Goal: Task Accomplishment & Management: Manage account settings

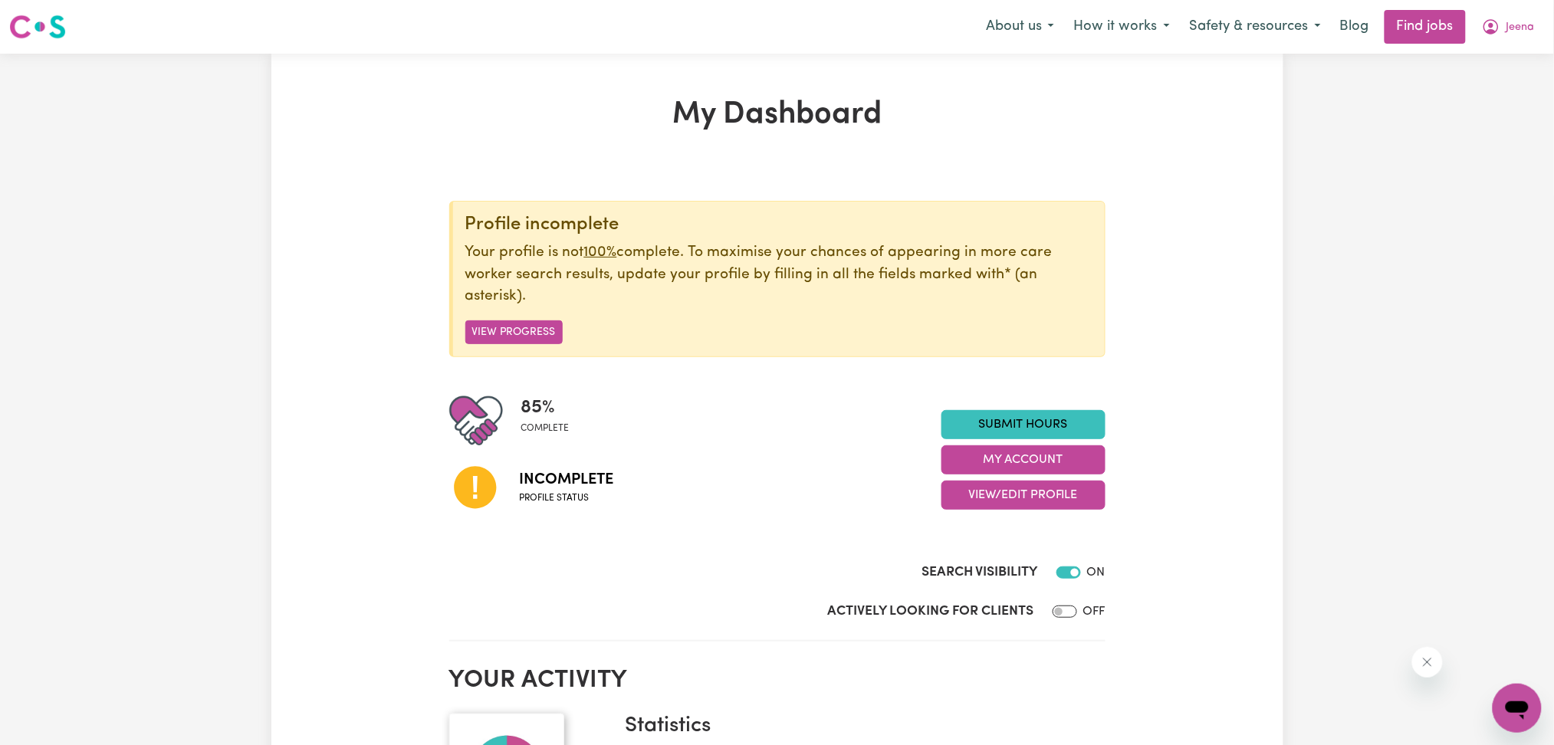
scroll to position [204, 0]
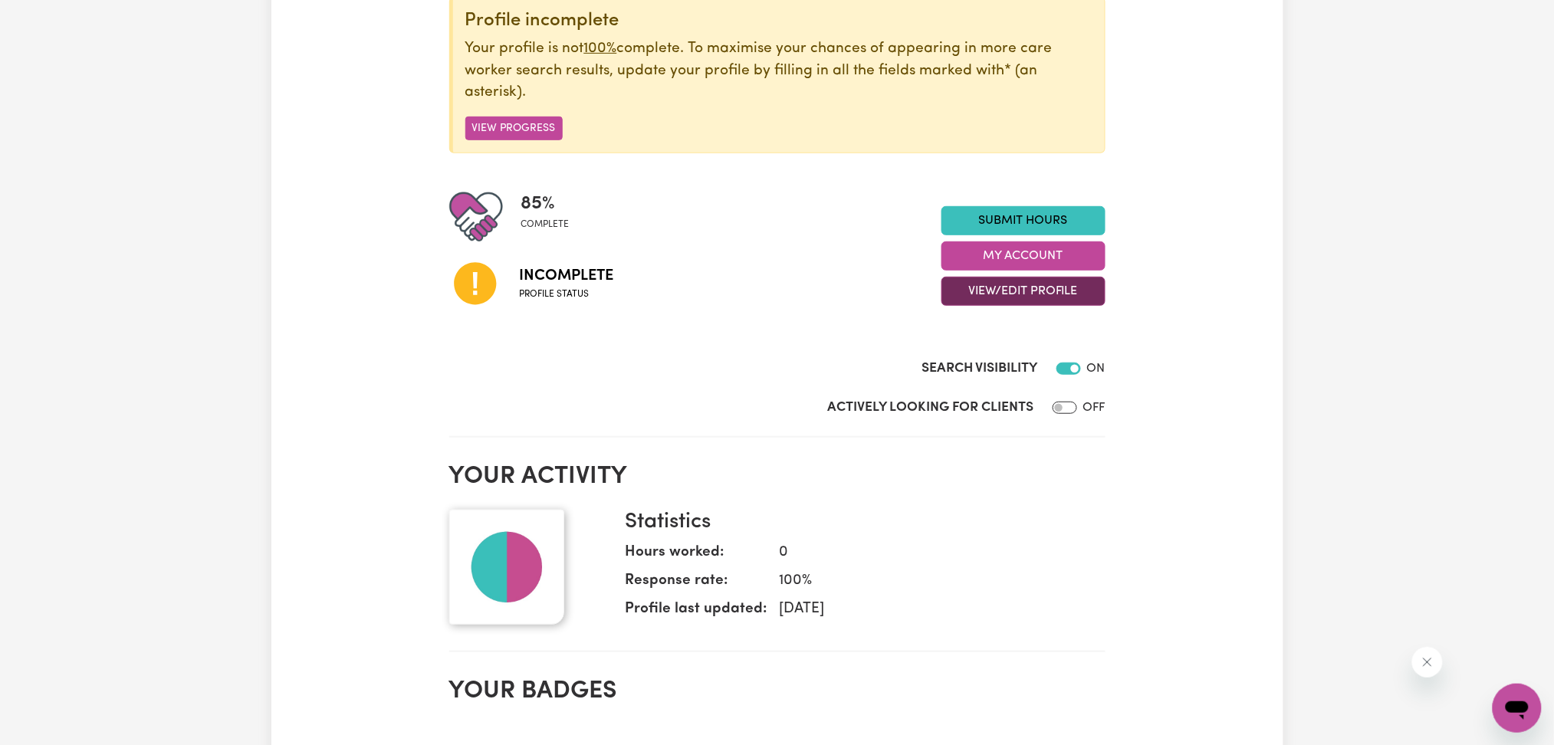
click at [991, 287] on button "View/Edit Profile" at bounding box center [1024, 291] width 164 height 29
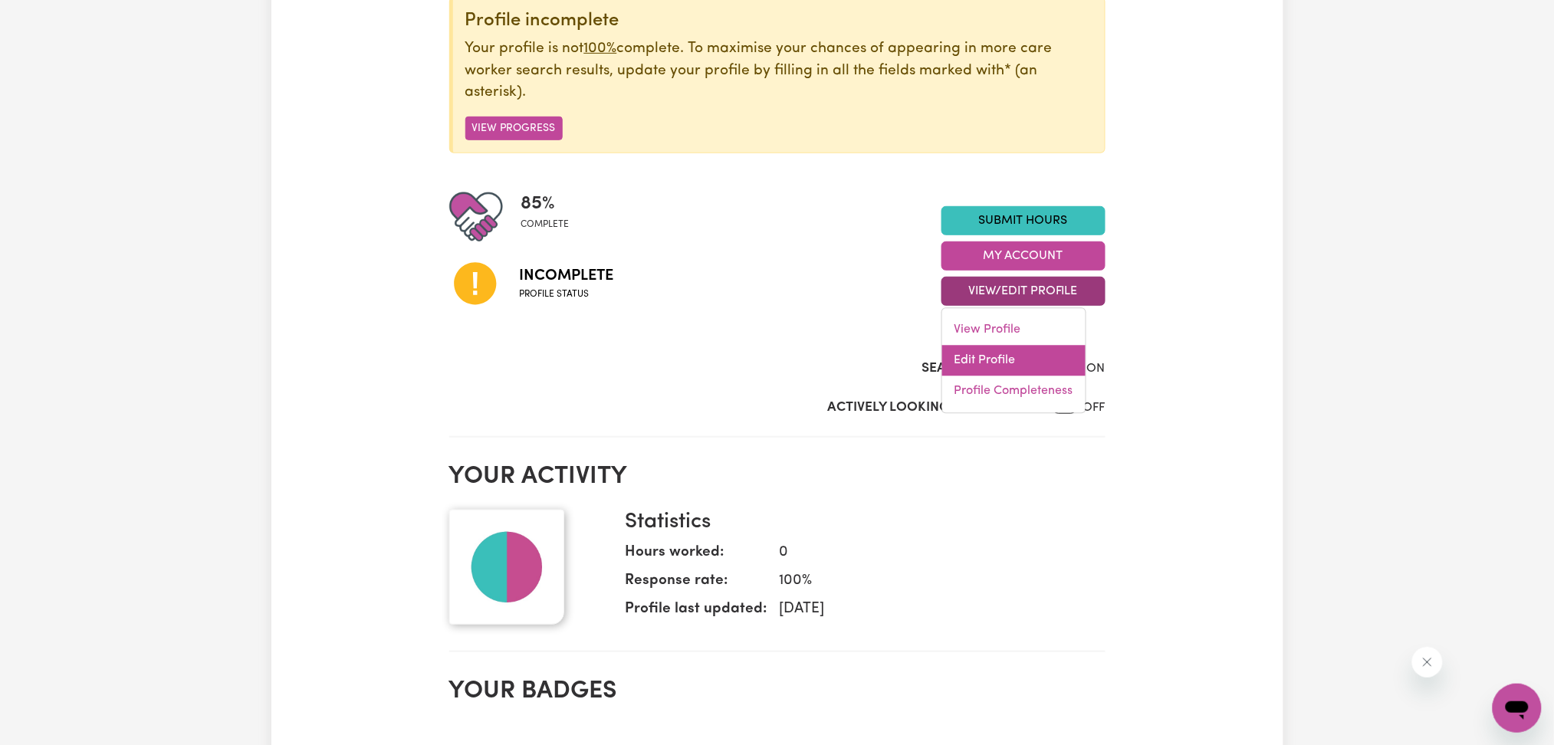
click at [987, 355] on link "Edit Profile" at bounding box center [1013, 361] width 143 height 31
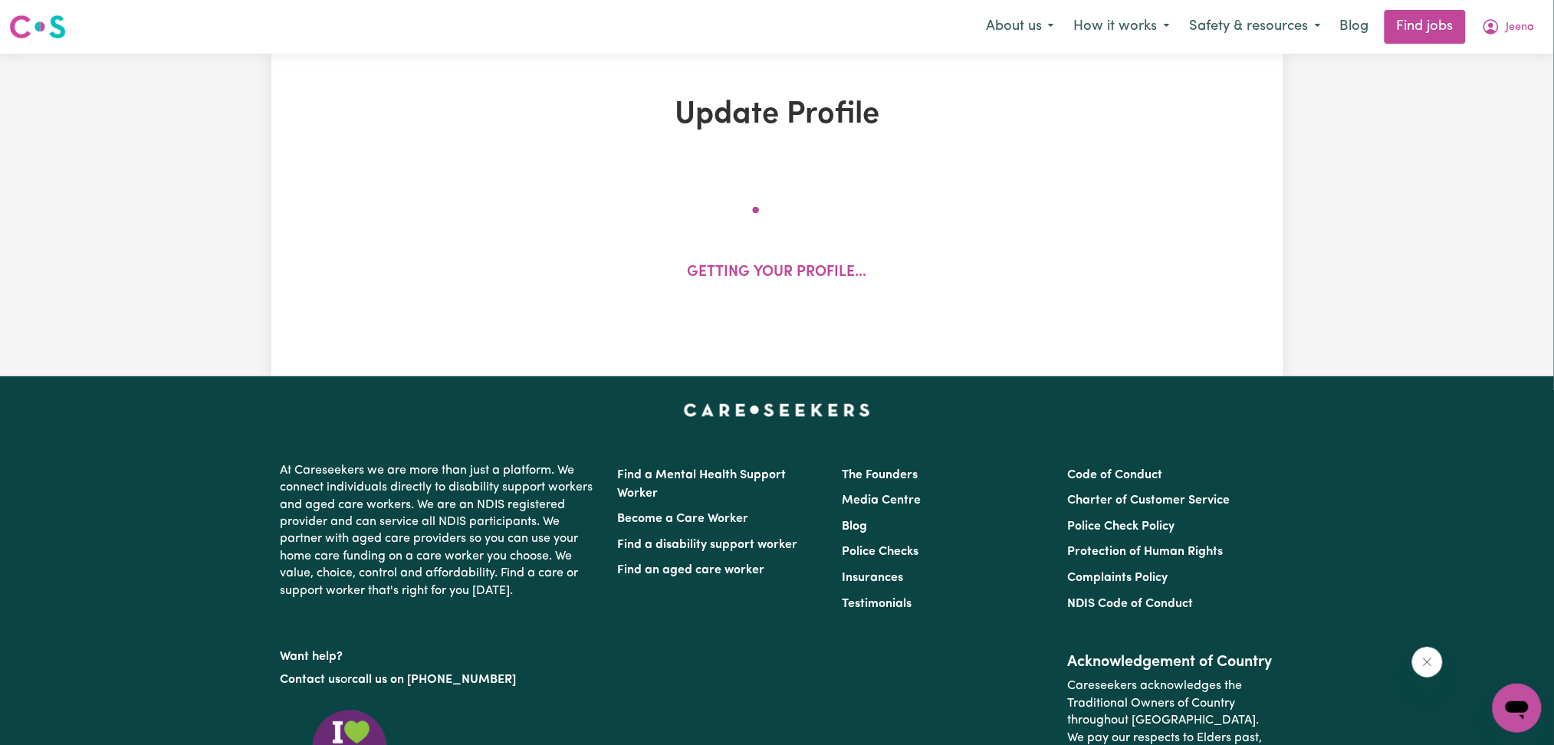
select select "[DEMOGRAPHIC_DATA]"
select select "Australian PR"
select select "Studying a healthcare related degree or qualification"
select select "70"
select select "105"
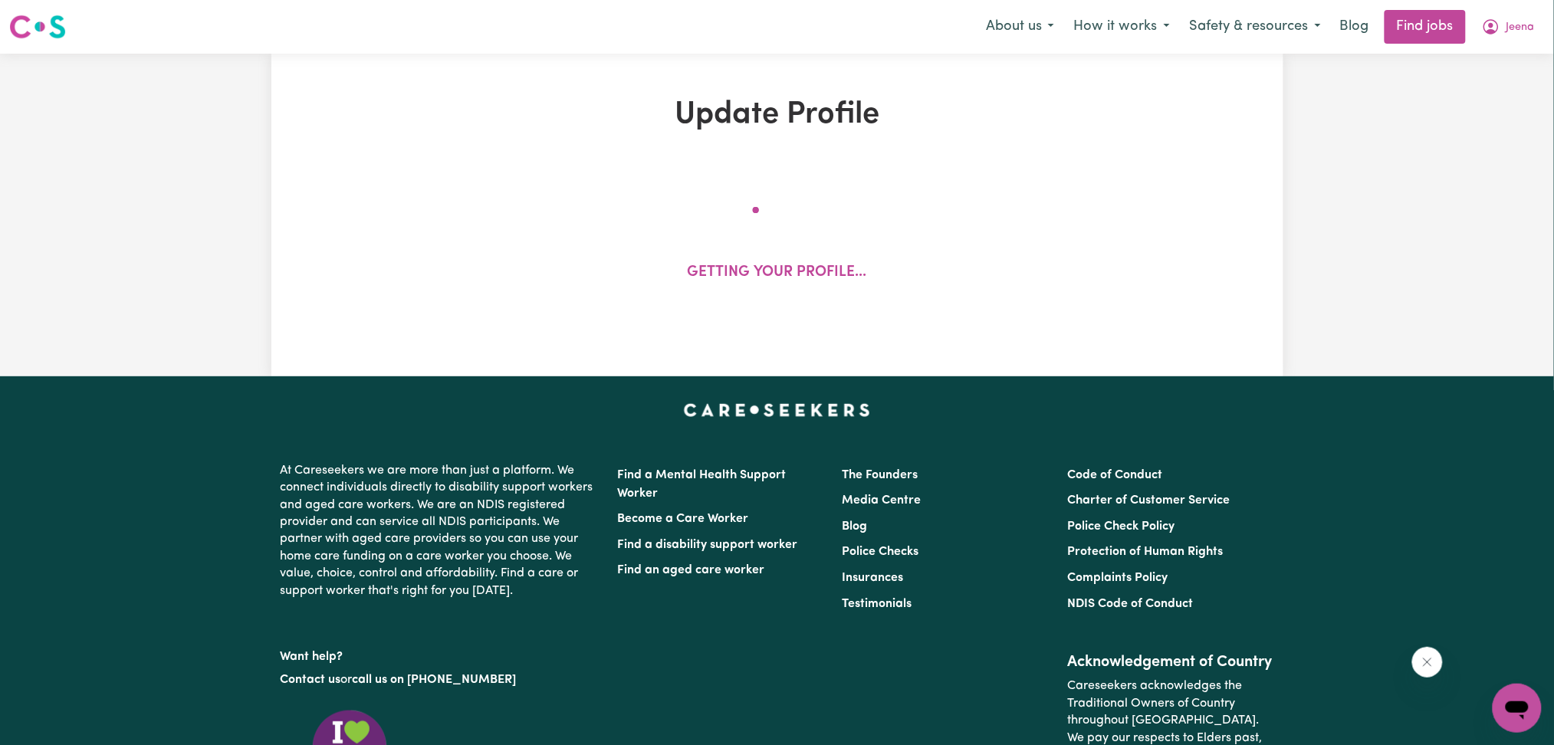
select select "121"
select select "140"
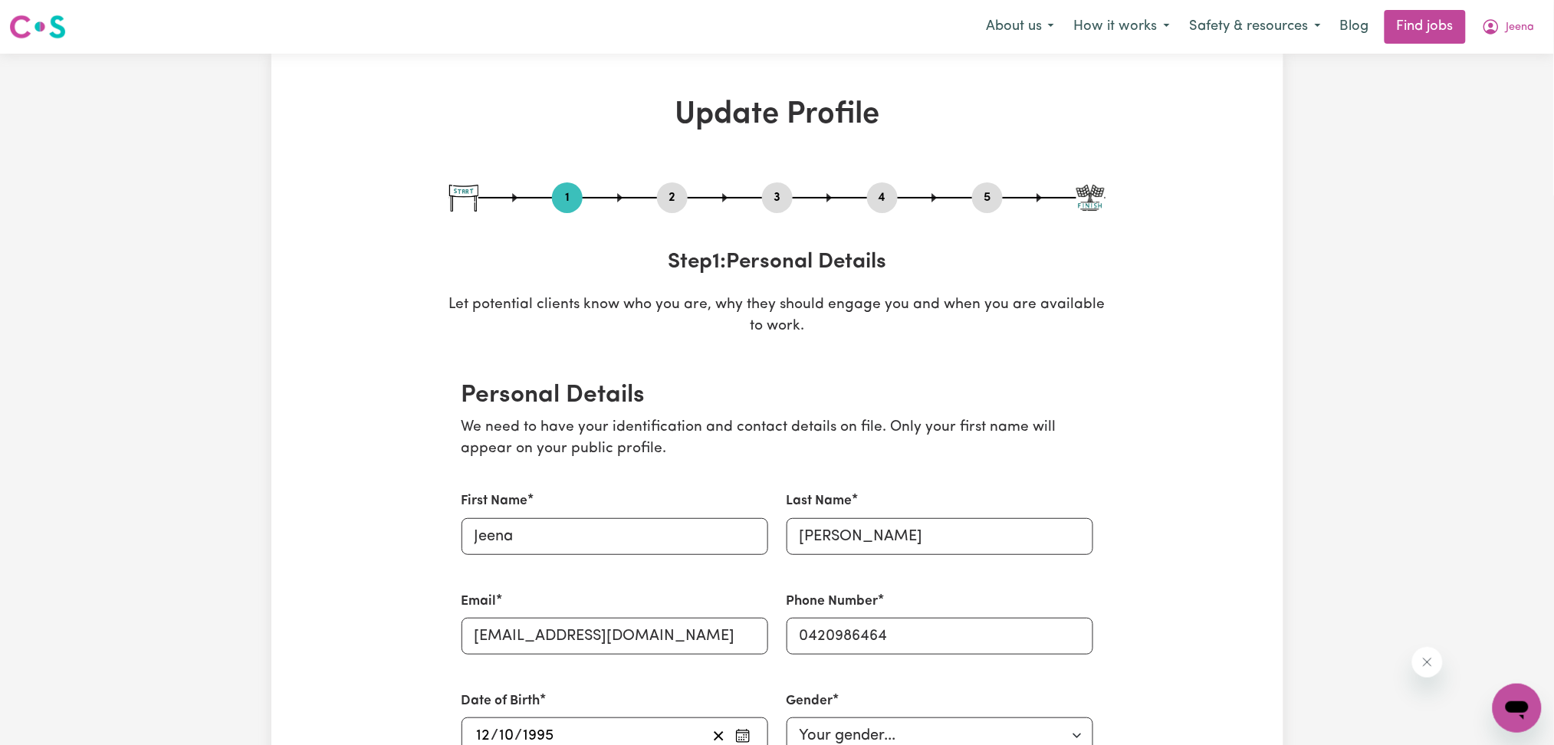
click at [676, 195] on button "2" at bounding box center [672, 198] width 31 height 20
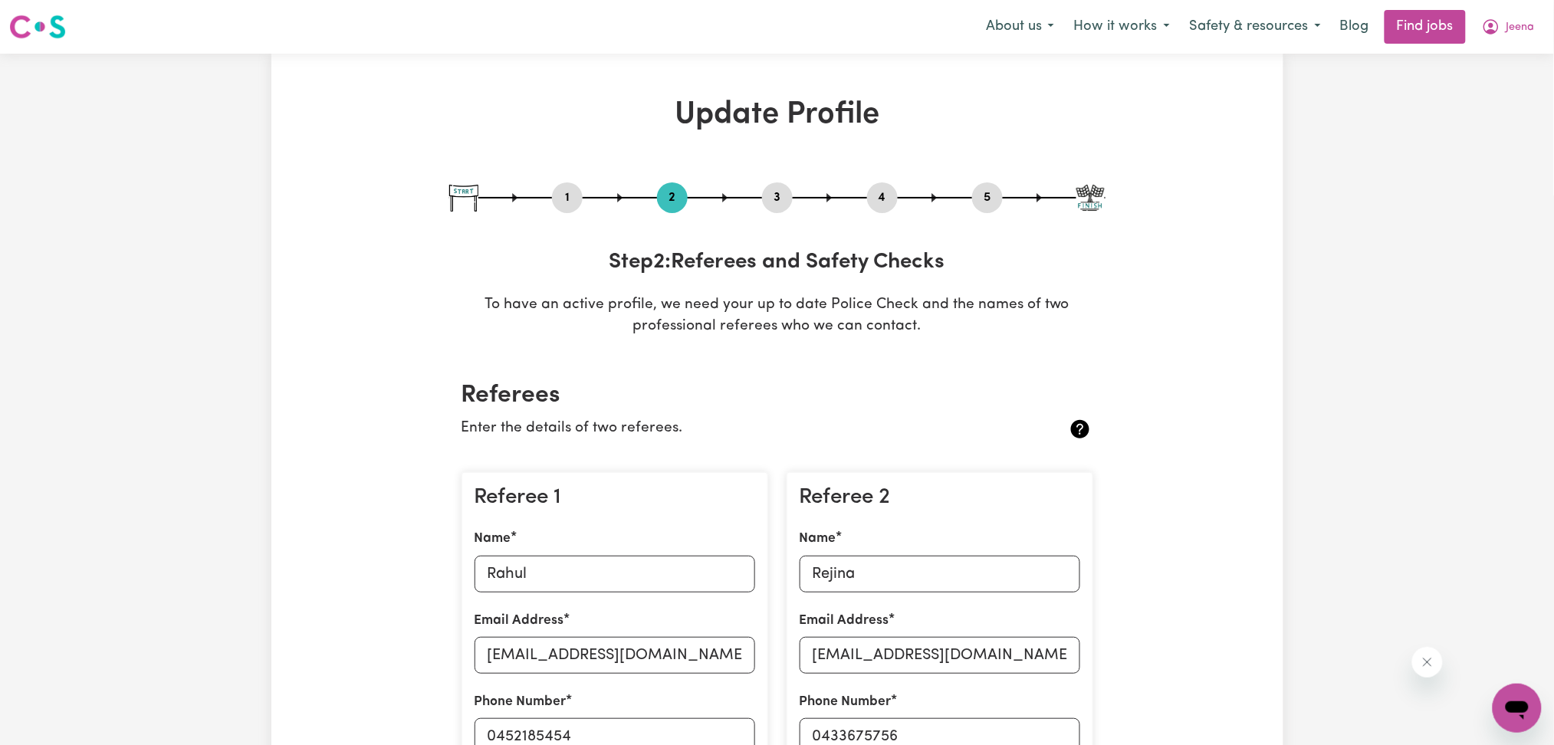
scroll to position [307, 0]
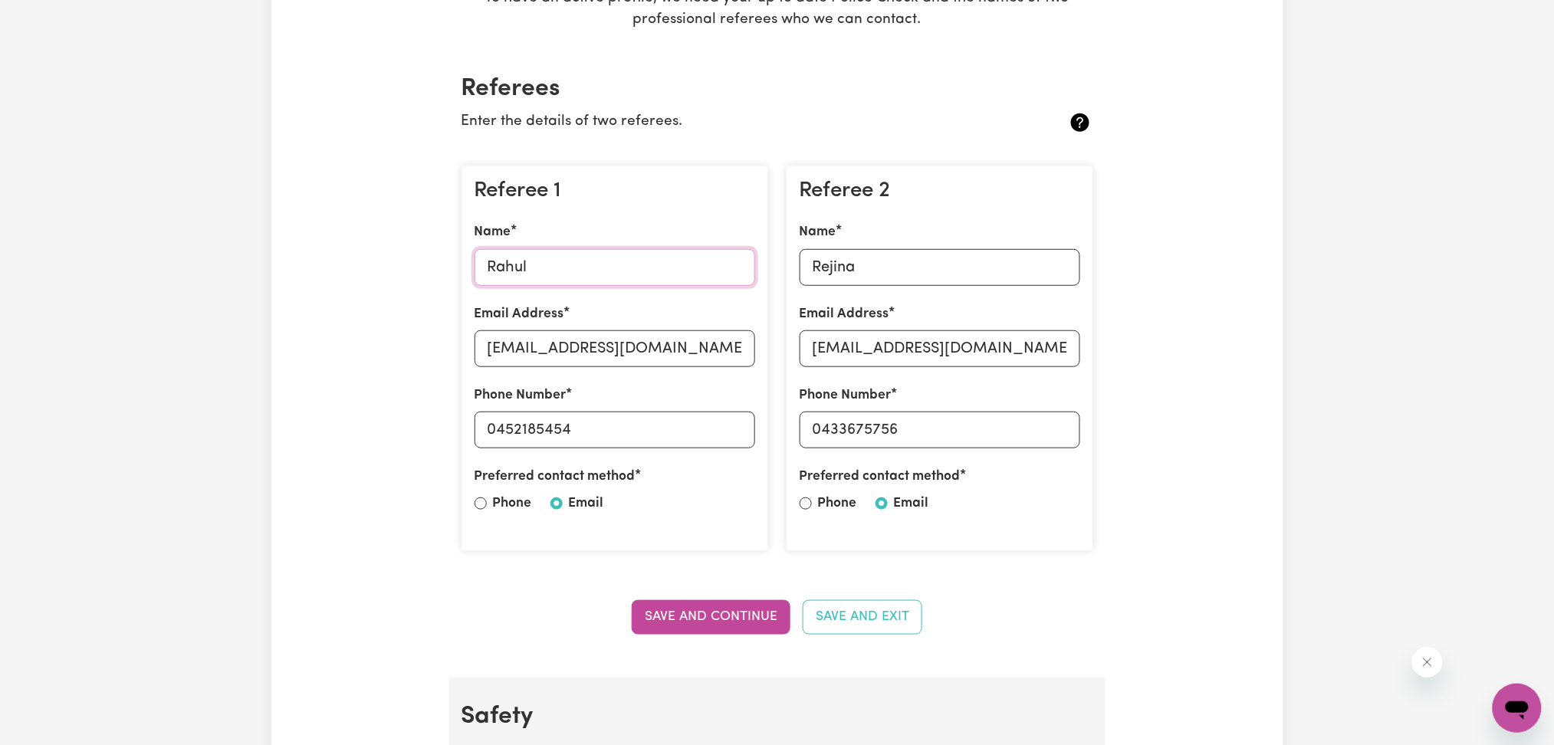
click at [613, 265] on input "Rahul" at bounding box center [615, 267] width 281 height 37
click at [629, 346] on input "[EMAIL_ADDRESS][DOMAIN_NAME]" at bounding box center [615, 349] width 281 height 37
drag, startPoint x: 499, startPoint y: 429, endPoint x: 696, endPoint y: 426, distance: 196.3
click at [696, 426] on input "0452185454" at bounding box center [615, 430] width 281 height 37
click at [906, 271] on input "Rejina" at bounding box center [940, 267] width 281 height 37
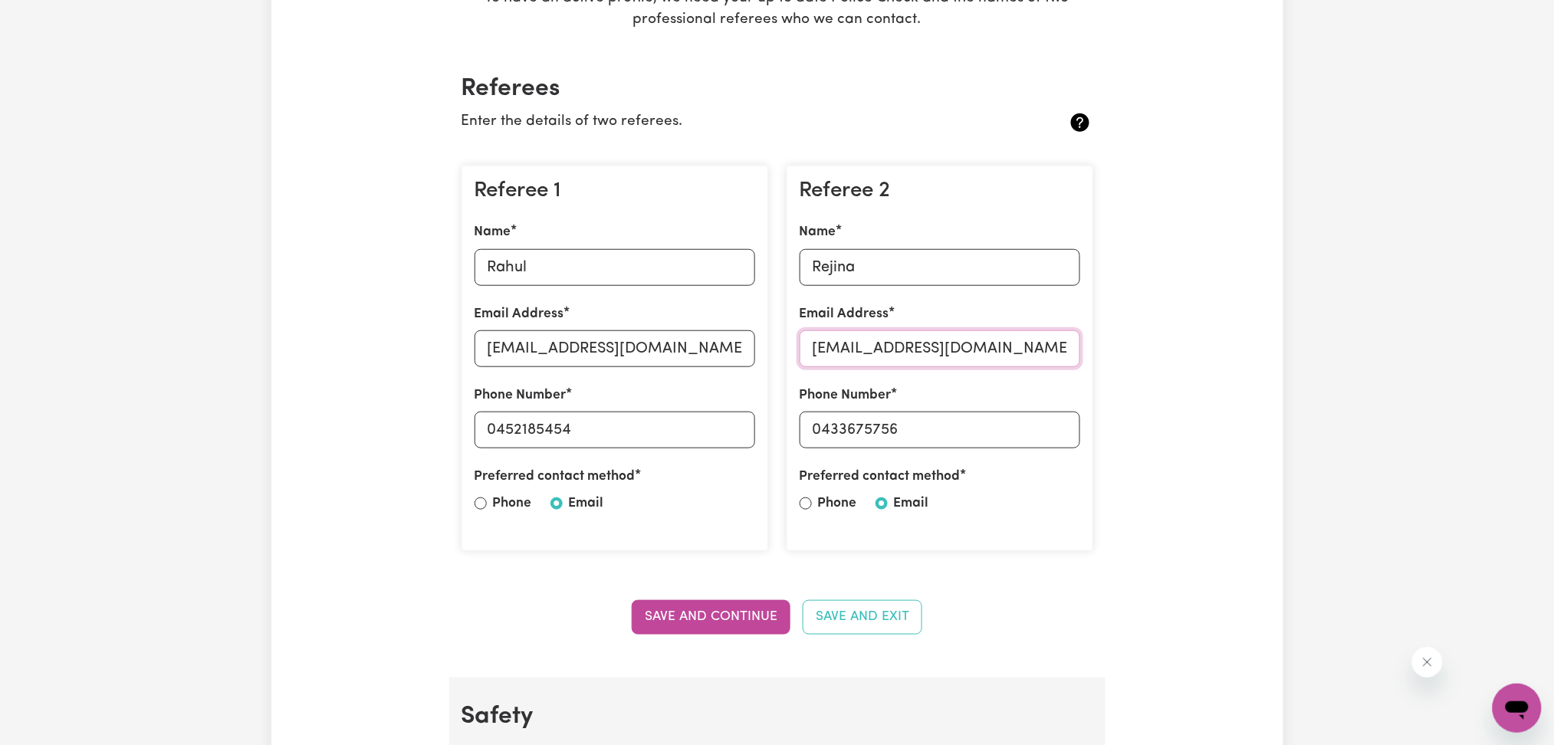
click at [979, 351] on input "[EMAIL_ADDRESS][DOMAIN_NAME]" at bounding box center [940, 349] width 281 height 37
drag, startPoint x: 822, startPoint y: 428, endPoint x: 1097, endPoint y: 429, distance: 274.5
click at [1097, 429] on div "Referee 2 Name Rejina Email Address [EMAIL_ADDRESS][DOMAIN_NAME] Phone Number […" at bounding box center [940, 358] width 325 height 411
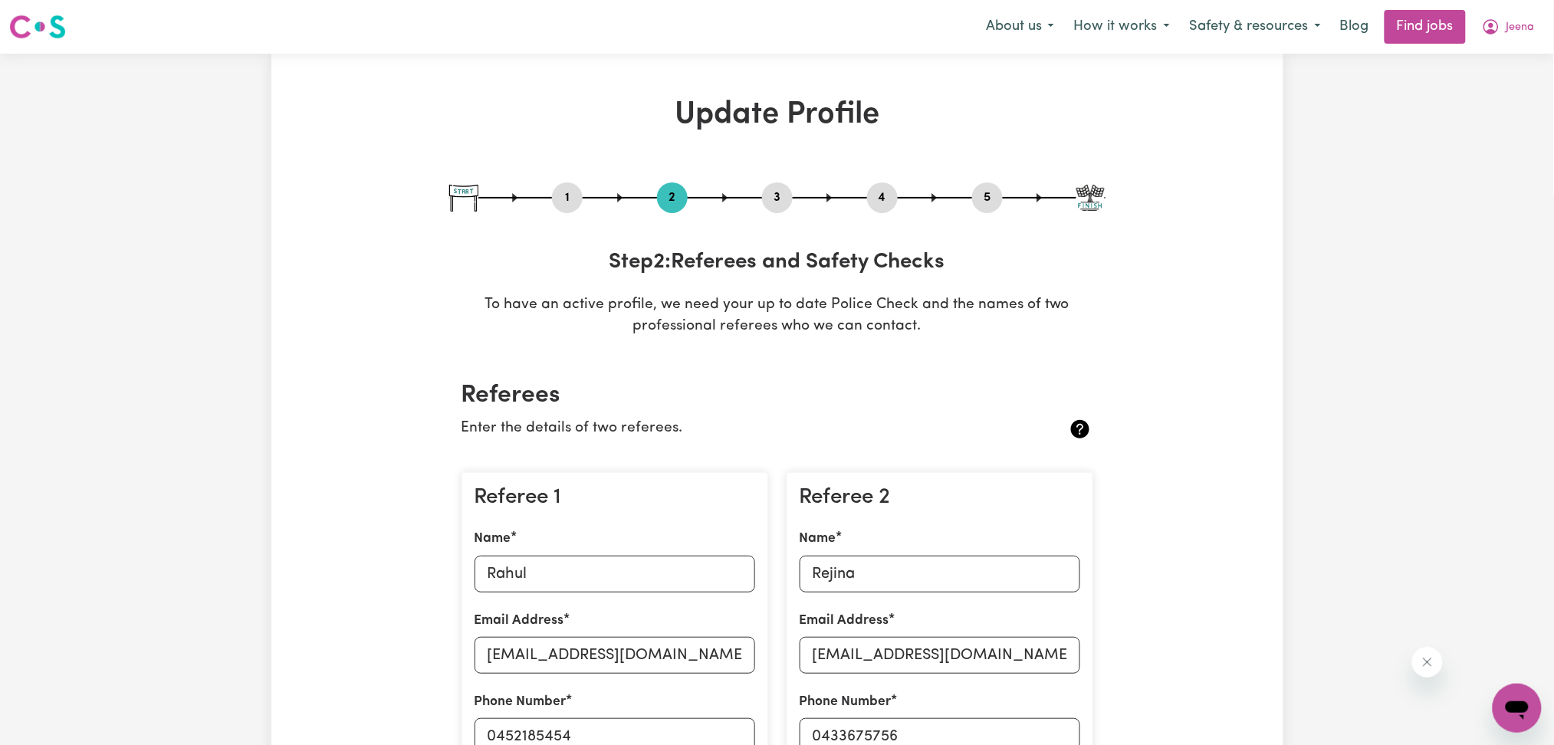
click at [886, 195] on button "4" at bounding box center [882, 198] width 31 height 20
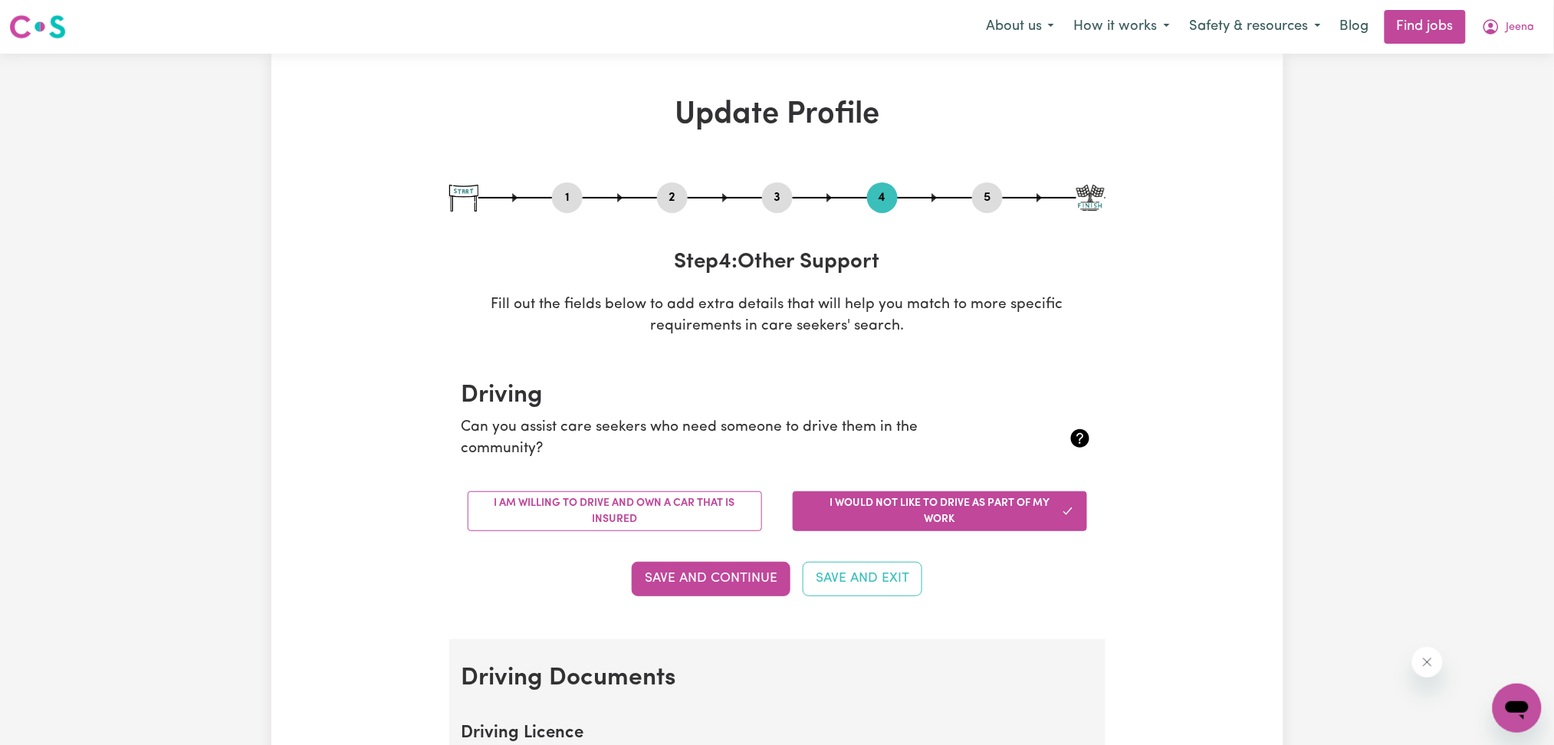
click at [1021, 206] on div "1 2 3 4 5" at bounding box center [777, 198] width 656 height 31
click at [1000, 200] on button "5" at bounding box center [987, 198] width 31 height 20
select select "I am working in another industry"
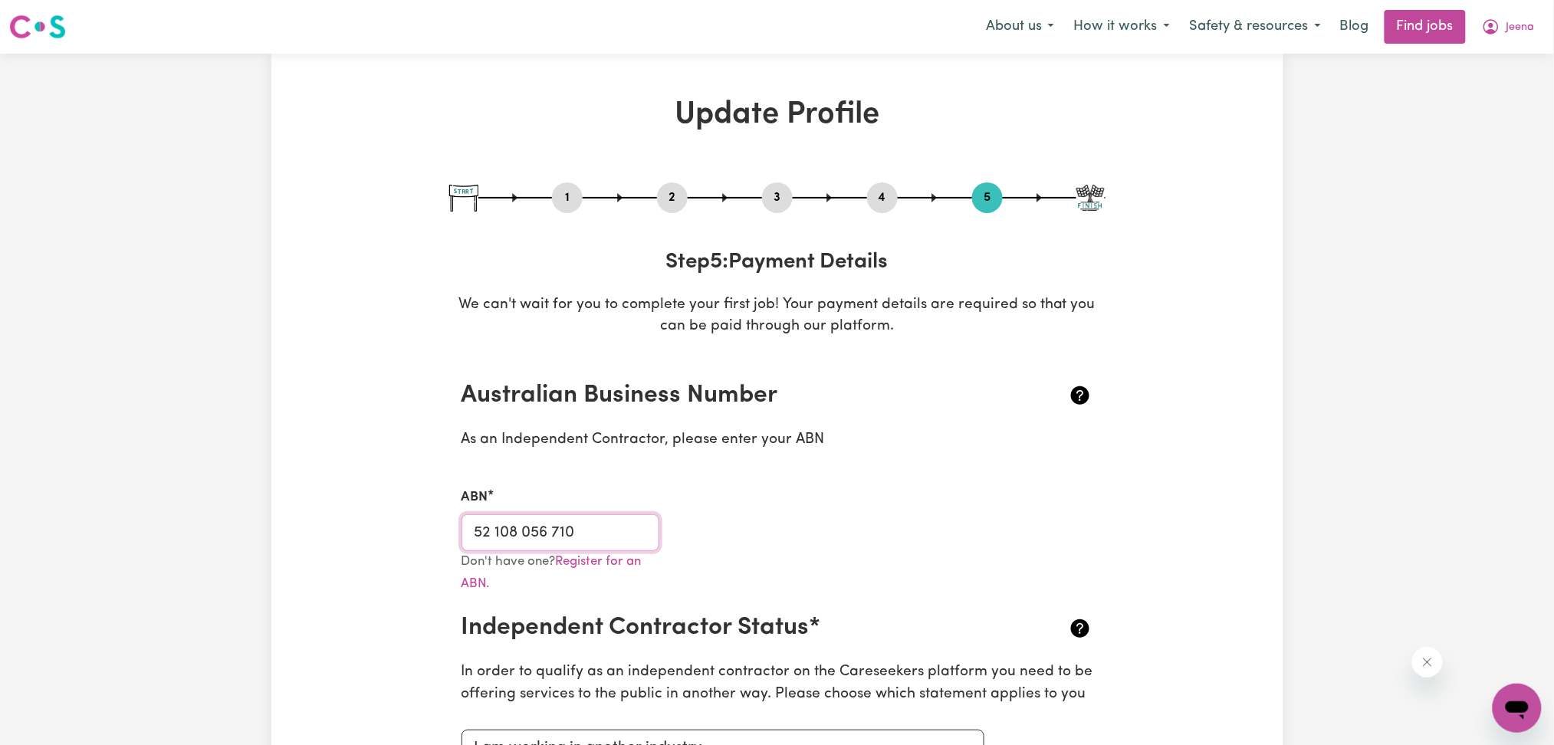
click at [558, 518] on input "52 108 056 710" at bounding box center [561, 533] width 199 height 37
click at [1509, 17] on button "Jeena" at bounding box center [1508, 27] width 73 height 32
click at [1481, 88] on link "My Dashboard" at bounding box center [1483, 88] width 121 height 29
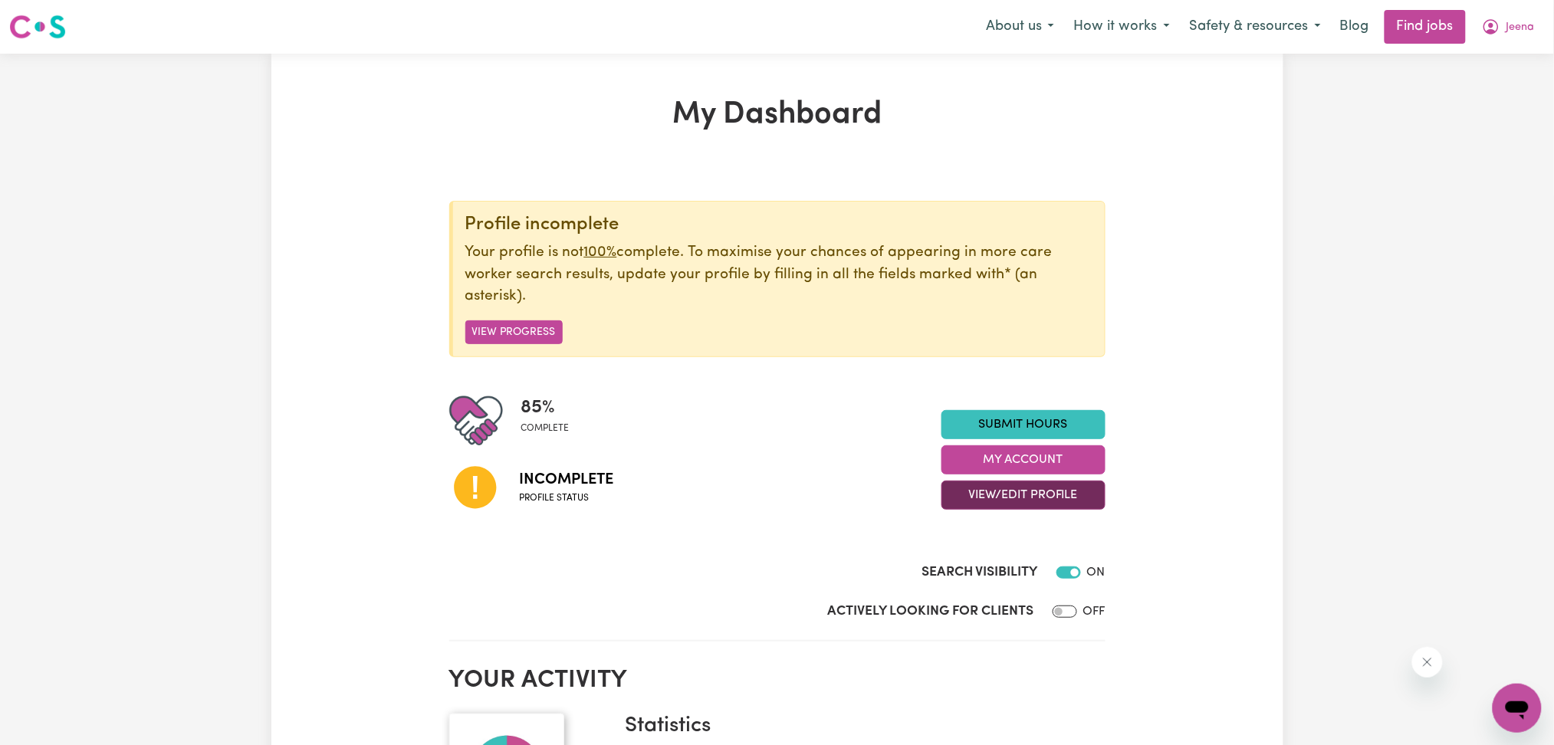
click at [1018, 498] on button "View/Edit Profile" at bounding box center [1024, 495] width 164 height 29
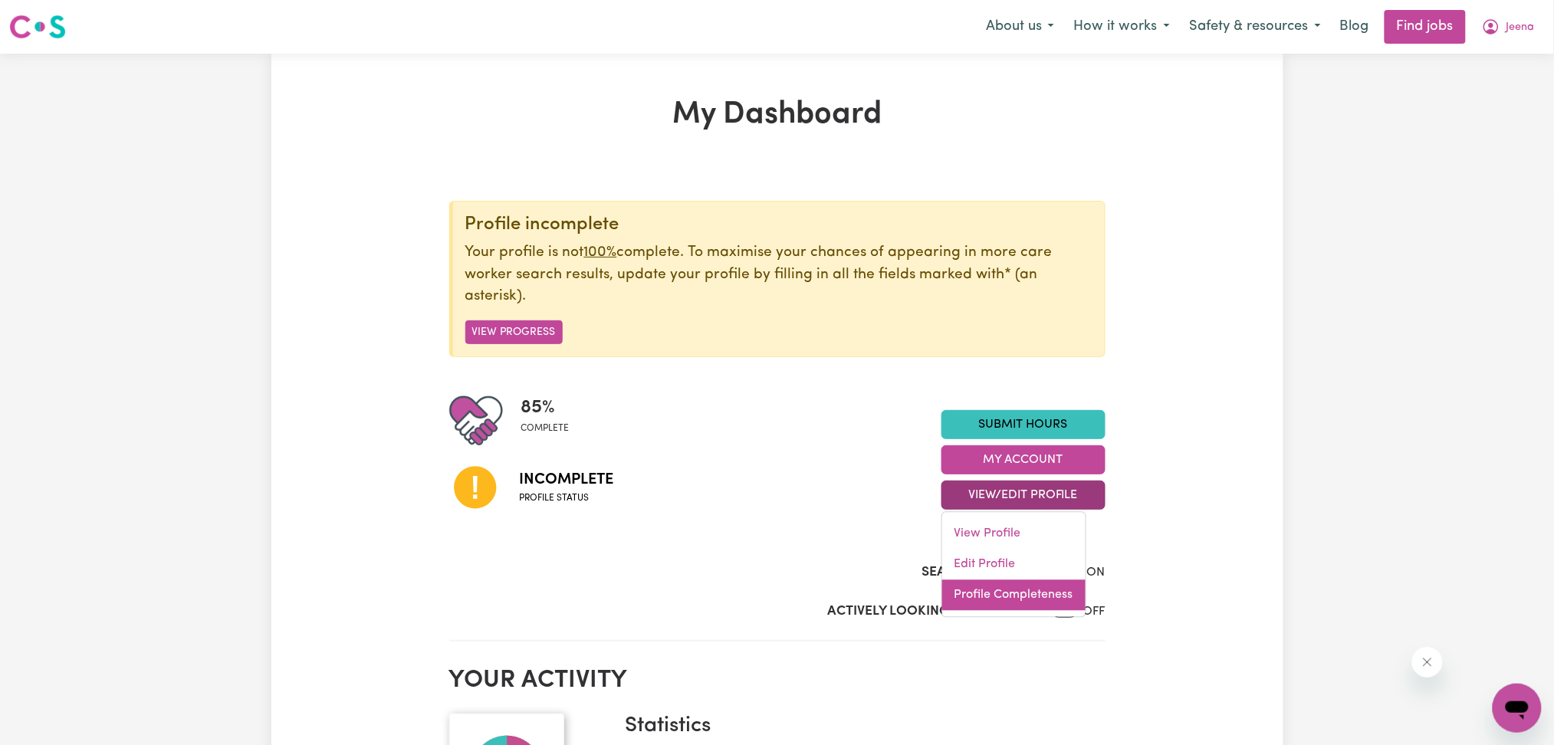
click at [985, 591] on link "Profile Completeness" at bounding box center [1013, 596] width 143 height 31
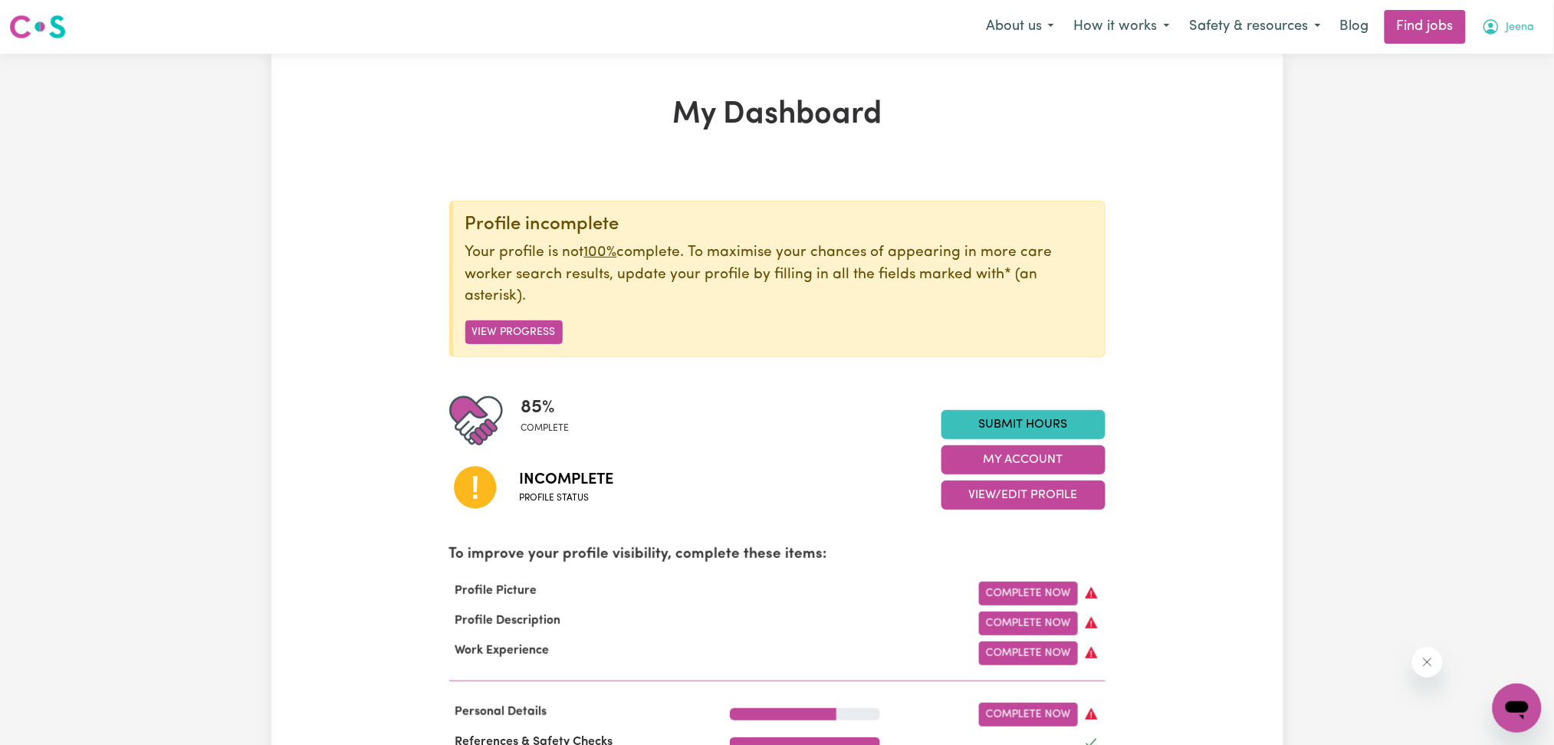
click at [1505, 37] on button "Jeena" at bounding box center [1508, 27] width 73 height 32
click at [1446, 120] on link "Logout" at bounding box center [1483, 117] width 121 height 29
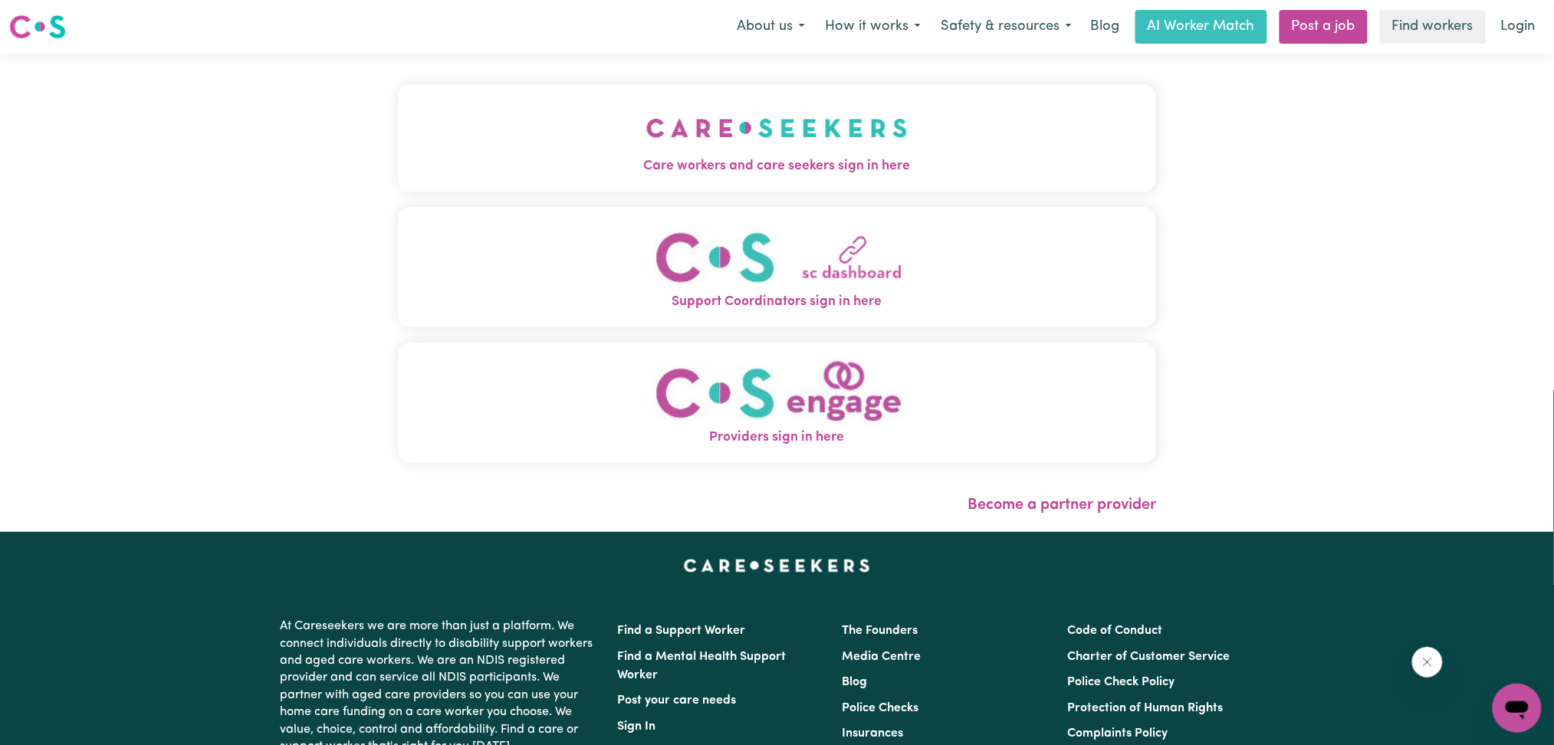
click at [673, 186] on div "Care workers and care seekers sign in here Support Coordinators sign in here Pr…" at bounding box center [777, 281] width 759 height 394
click at [645, 138] on button "Care workers and care seekers sign in here" at bounding box center [777, 137] width 759 height 107
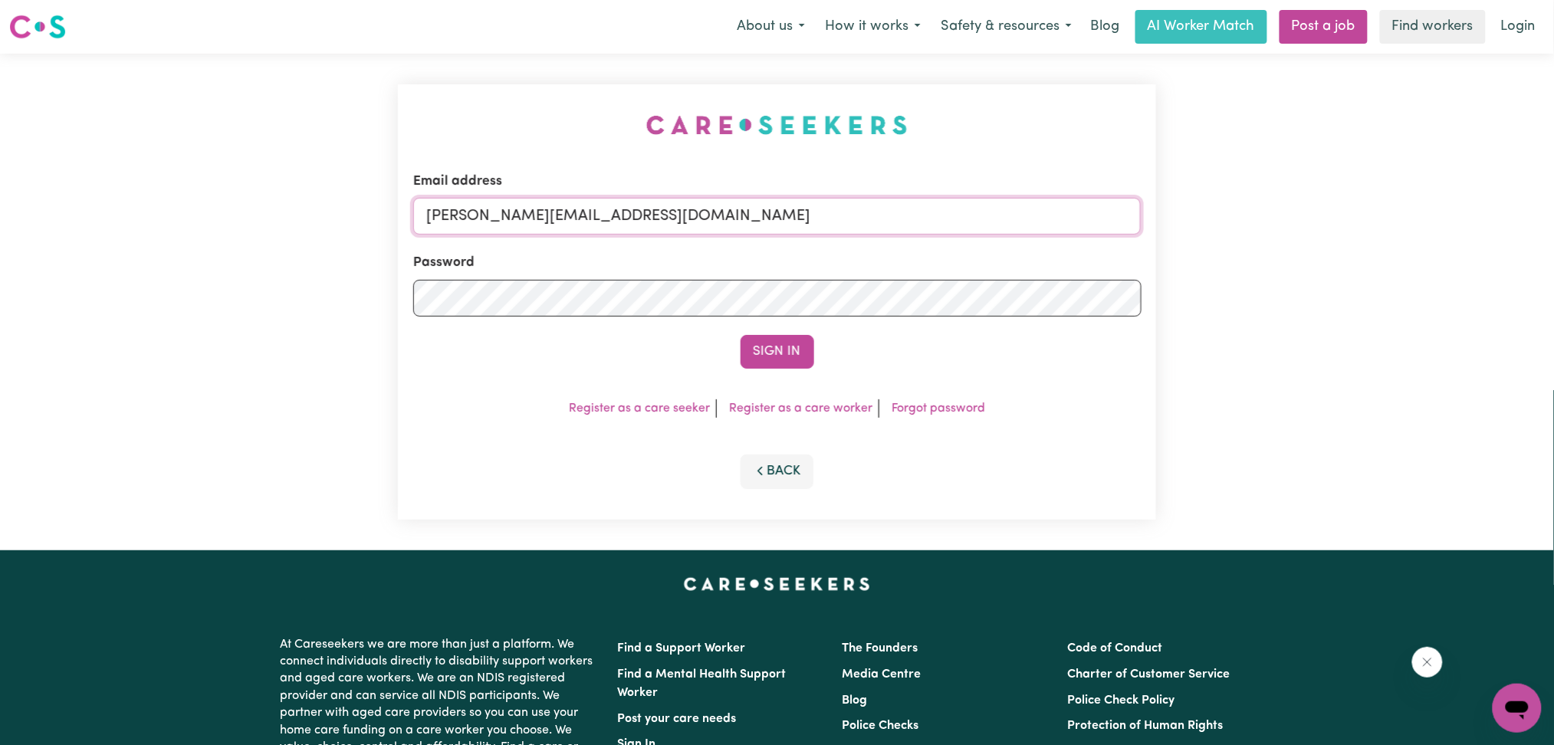
click at [672, 222] on input "[PERSON_NAME][EMAIL_ADDRESS][DOMAIN_NAME]" at bounding box center [777, 216] width 729 height 37
drag, startPoint x: 506, startPoint y: 210, endPoint x: 955, endPoint y: 244, distance: 449.9
click at [971, 240] on form "Email address Superuser~[EMAIL_ADDRESS][DOMAIN_NAME] Password Sign In" at bounding box center [777, 270] width 729 height 197
type input "Superuser~[EMAIL_ADDRESS][DOMAIN_NAME]"
click at [748, 349] on button "Sign In" at bounding box center [778, 352] width 74 height 34
